Goal: Entertainment & Leisure: Consume media (video, audio)

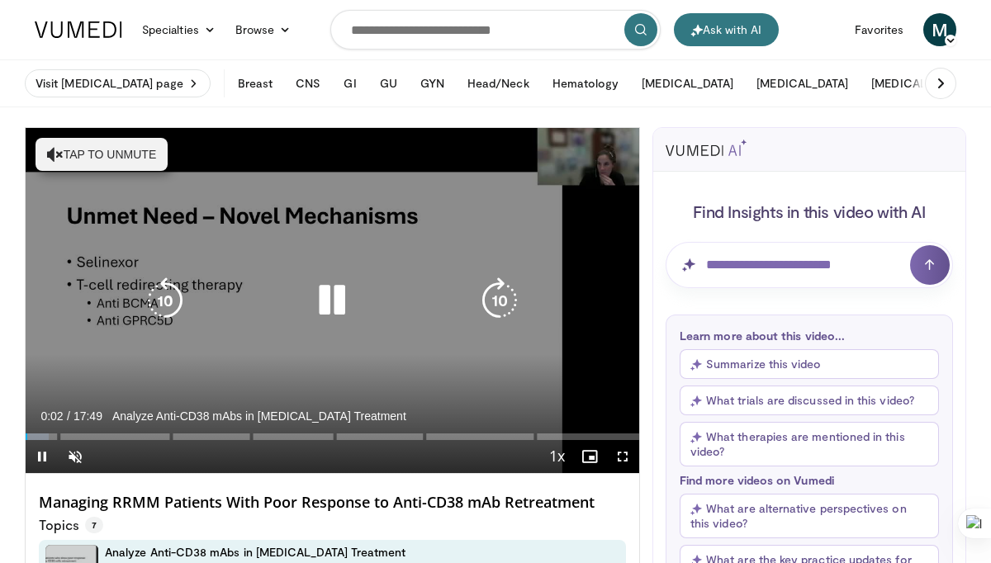
click at [325, 302] on icon "Video Player" at bounding box center [332, 301] width 46 height 46
click at [330, 299] on icon "Video Player" at bounding box center [332, 301] width 46 height 46
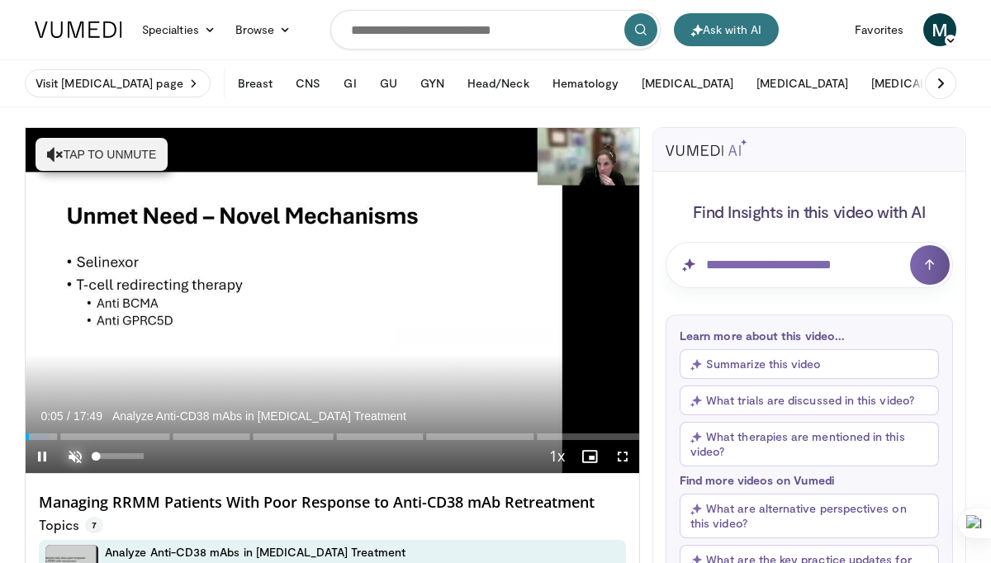
click at [74, 456] on span "Video Player" at bounding box center [75, 456] width 33 height 33
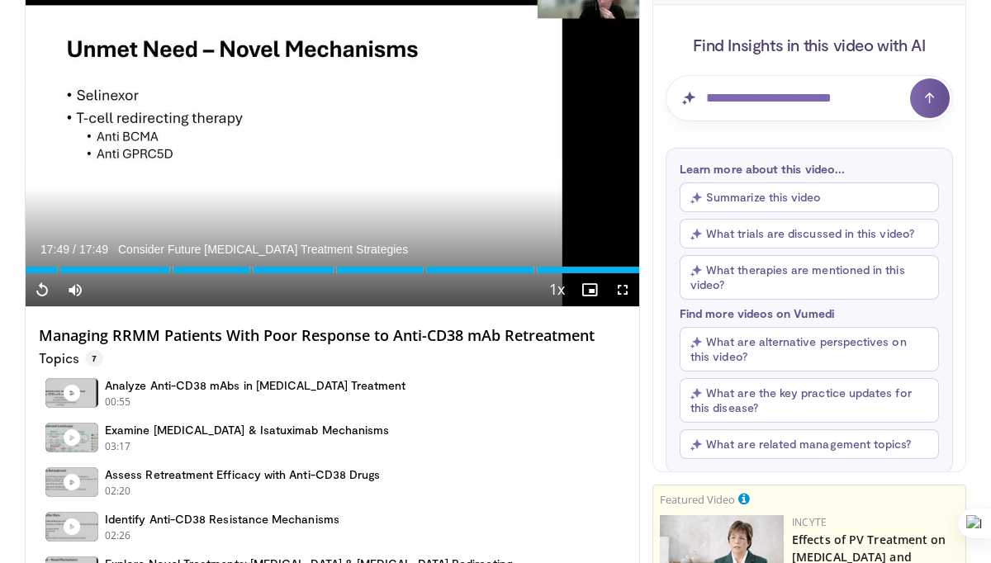
scroll to position [169, 0]
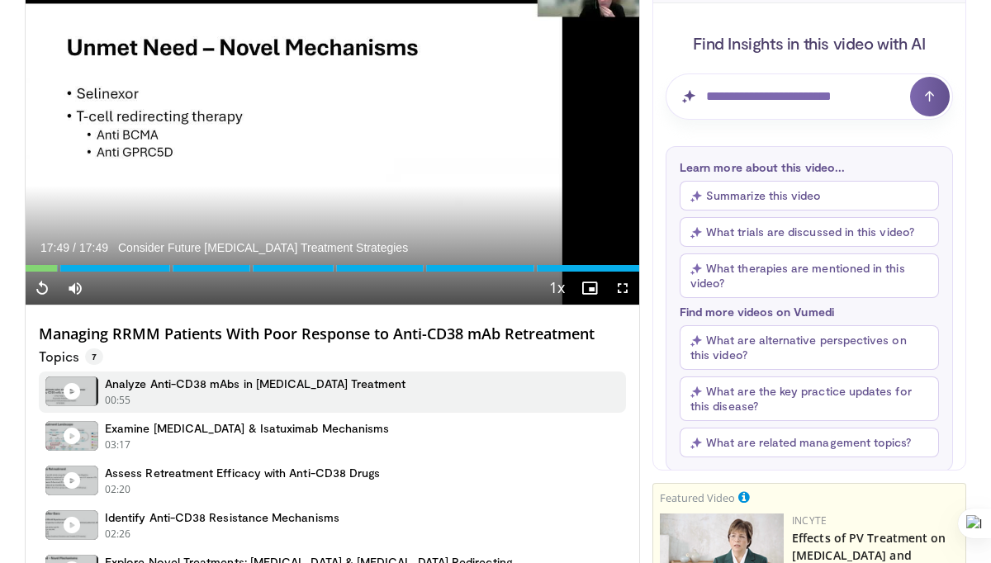
click at [236, 382] on h4 "Analyze Anti-CD38 mAbs in [MEDICAL_DATA] Treatment" at bounding box center [256, 384] width 302 height 15
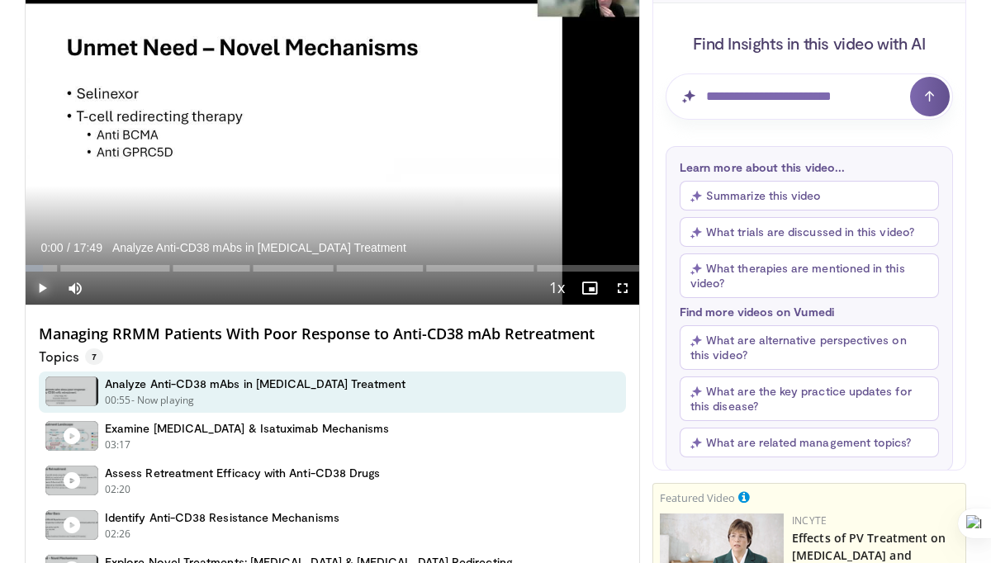
click at [41, 284] on span "Video Player" at bounding box center [42, 288] width 33 height 33
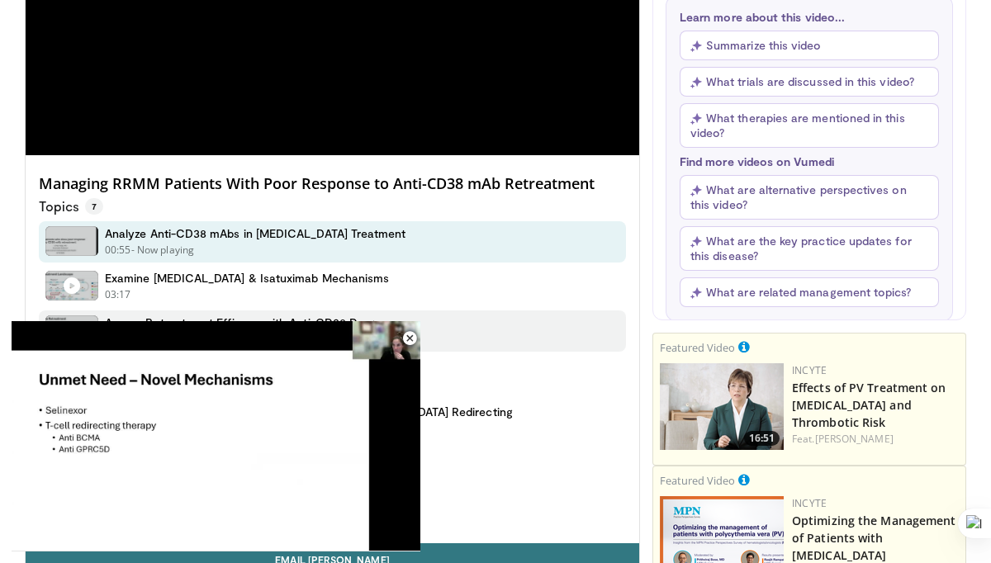
scroll to position [366, 0]
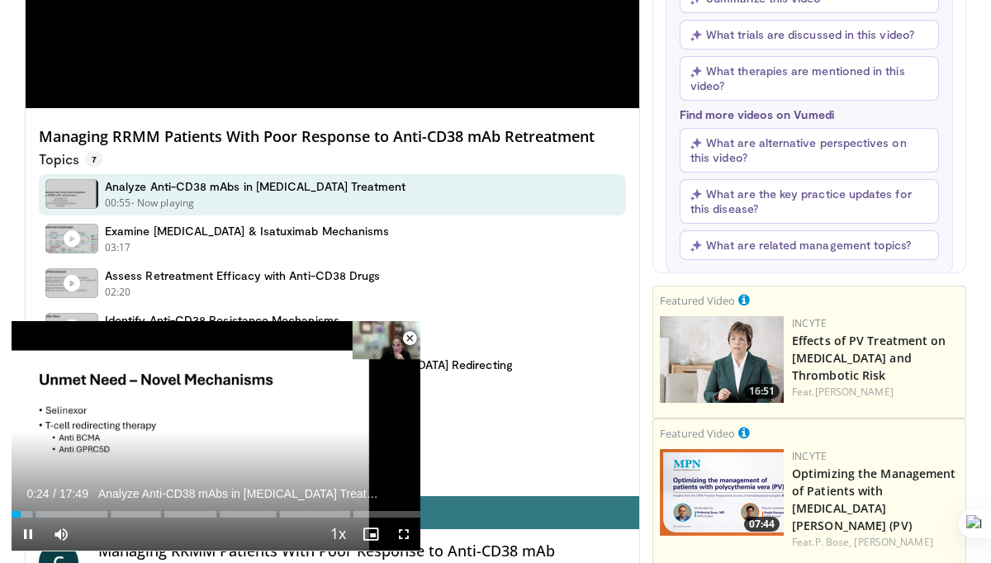
click at [408, 335] on span "Video Player" at bounding box center [409, 338] width 33 height 33
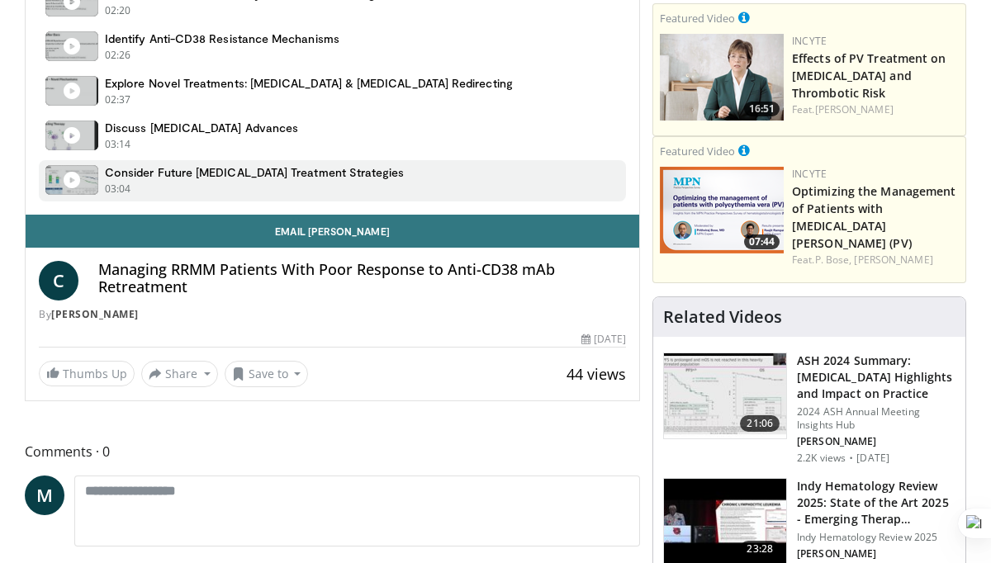
scroll to position [650, 0]
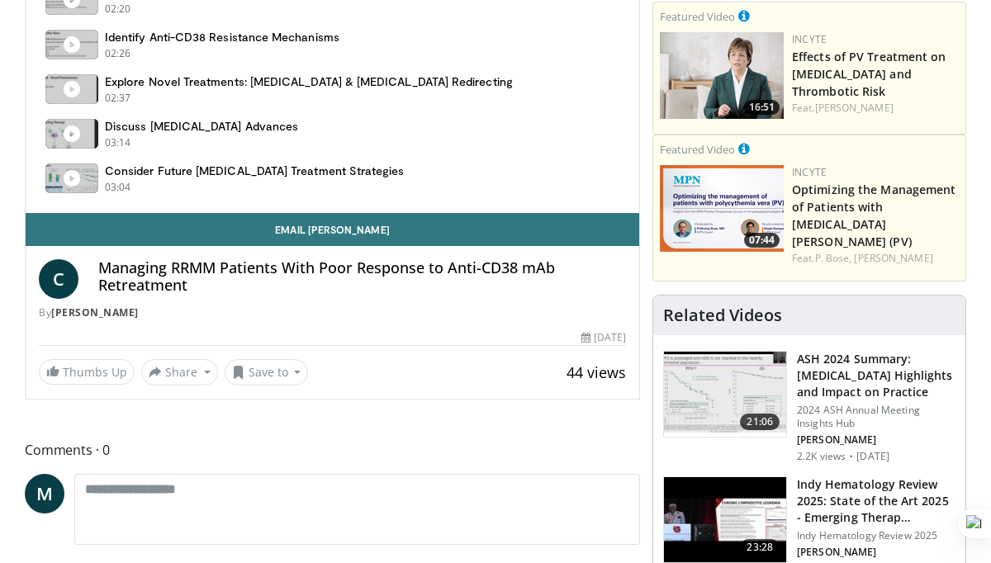
click at [857, 369] on h3 "ASH 2024 Summary: Myeloma Highlights and Impact on Practice" at bounding box center [876, 376] width 159 height 50
click at [840, 359] on h3 "ASH 2024 Summary: Myeloma Highlights and Impact on Practice" at bounding box center [876, 376] width 159 height 50
click at [741, 372] on img at bounding box center [725, 395] width 122 height 86
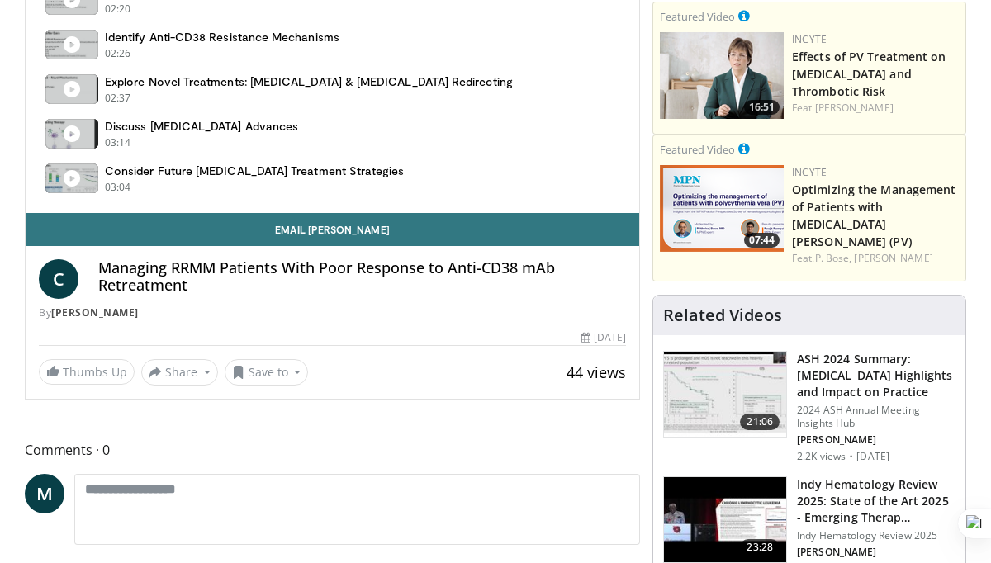
click at [741, 372] on img at bounding box center [725, 395] width 122 height 86
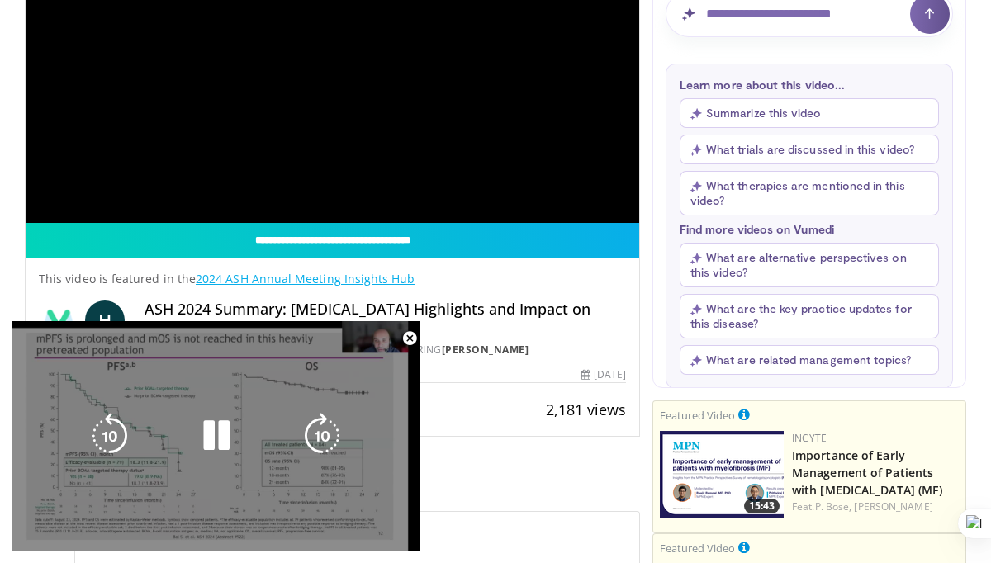
scroll to position [252, 0]
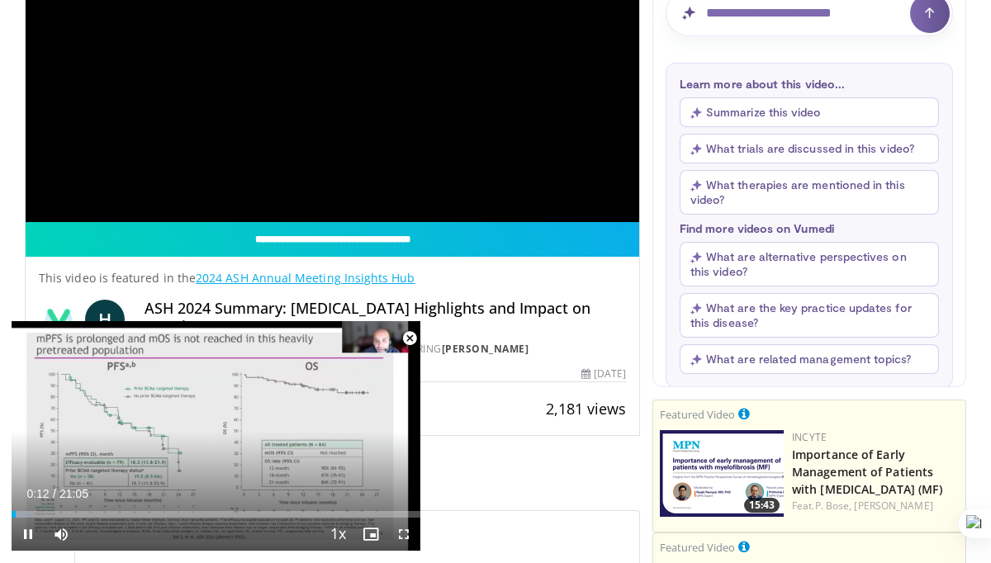
click at [411, 337] on span "Video Player" at bounding box center [409, 338] width 33 height 33
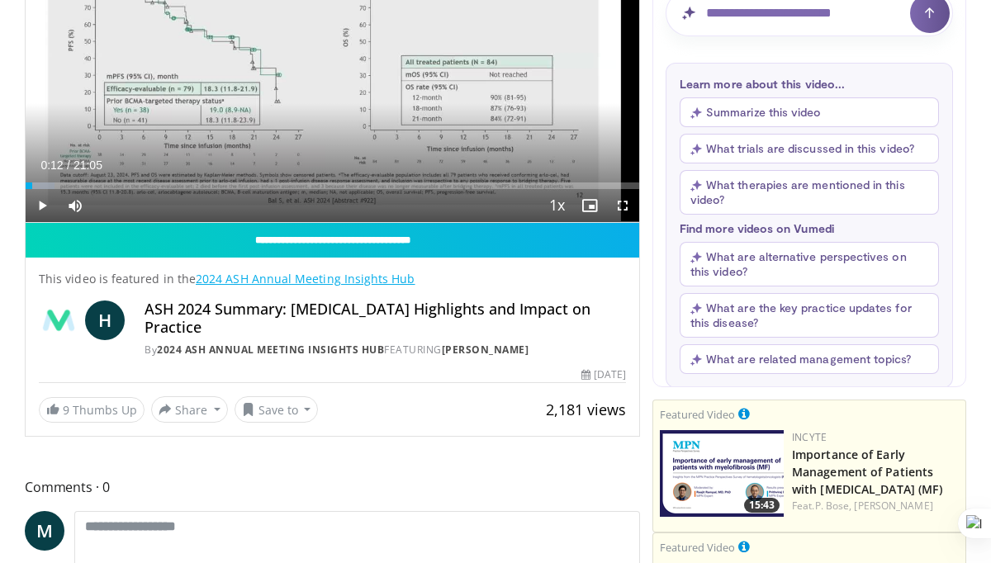
click at [734, 468] on img at bounding box center [722, 473] width 124 height 87
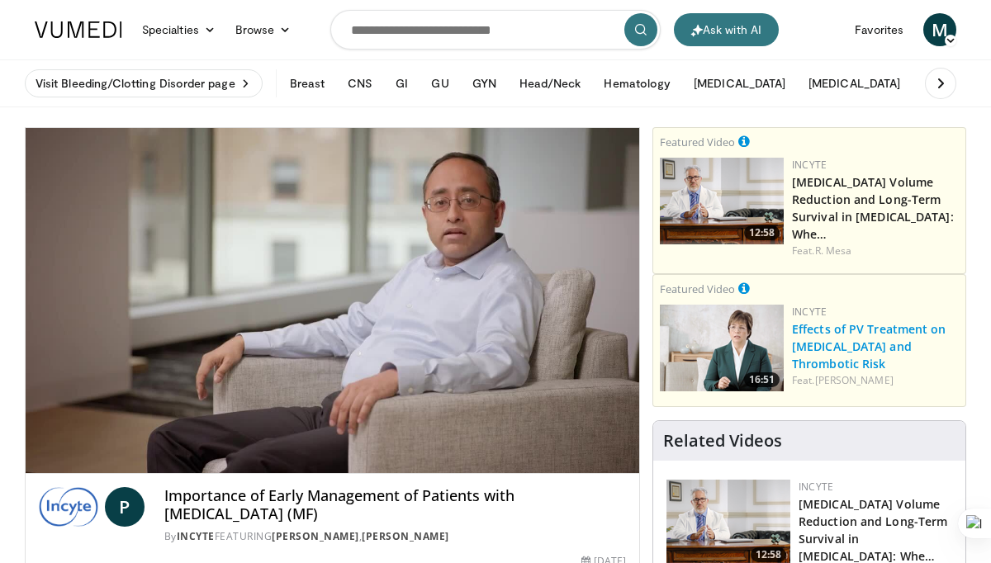
click at [831, 321] on link "Effects of PV Treatment on [MEDICAL_DATA] and Thrombotic Risk" at bounding box center [869, 346] width 155 height 50
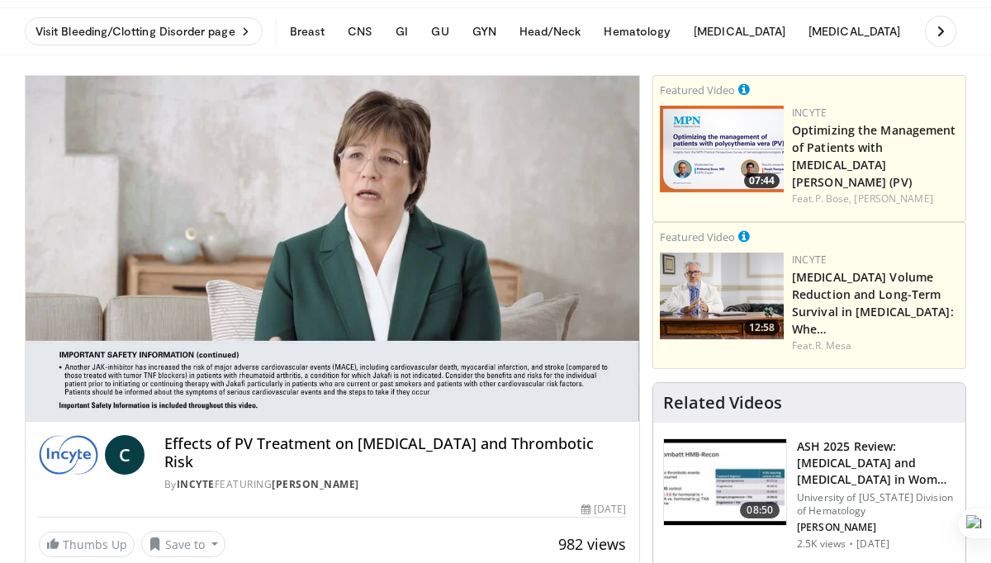
scroll to position [54, 0]
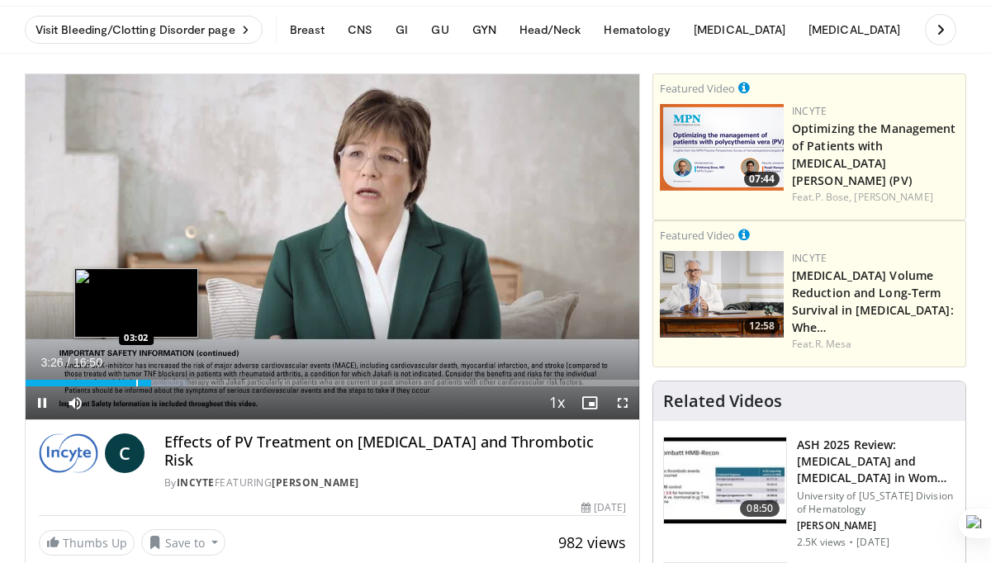
click at [136, 380] on div "Progress Bar" at bounding box center [137, 383] width 2 height 7
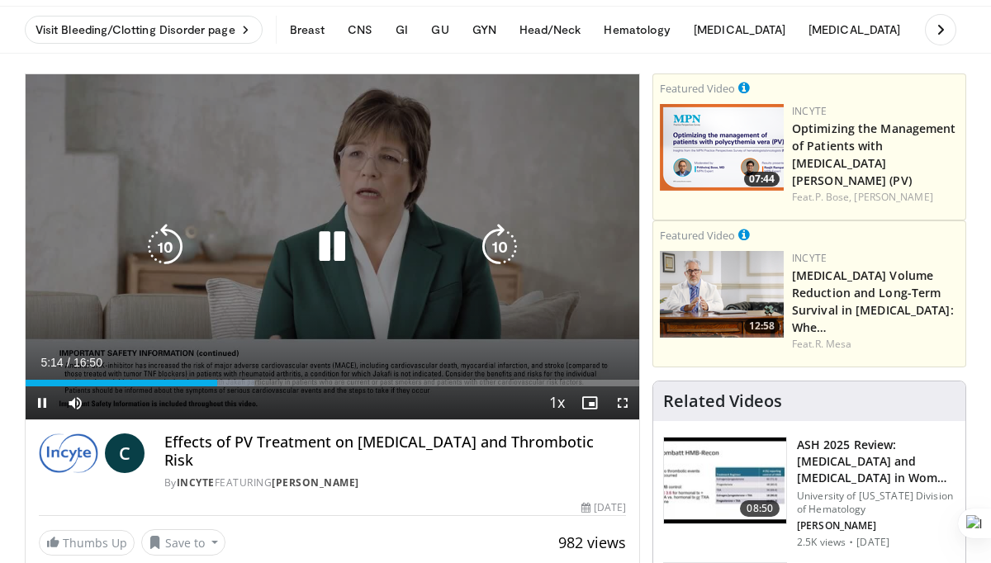
click at [335, 238] on icon "Video Player" at bounding box center [332, 247] width 46 height 46
